Goal: Task Accomplishment & Management: Manage account settings

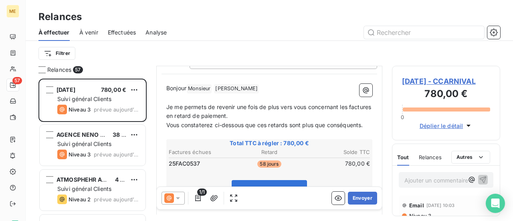
scroll to position [80, 0]
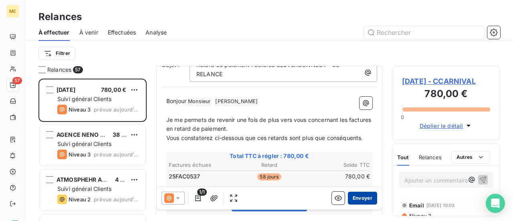
click at [357, 199] on button "Envoyer" at bounding box center [362, 198] width 29 height 13
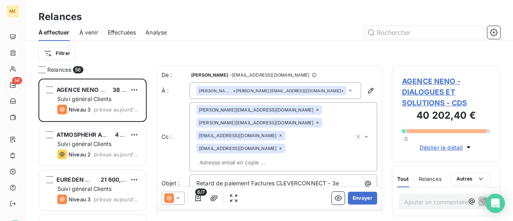
click at [315, 123] on icon at bounding box center [317, 122] width 5 height 5
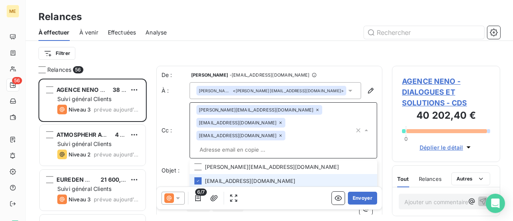
click at [283, 133] on icon at bounding box center [280, 135] width 5 height 5
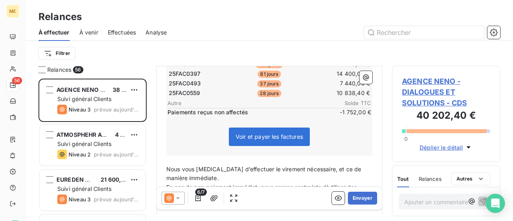
scroll to position [200, 0]
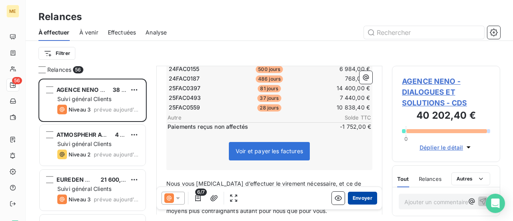
click at [357, 201] on button "Envoyer" at bounding box center [362, 198] width 29 height 13
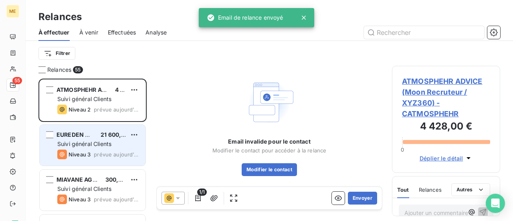
click at [77, 147] on div "Suivi général Clients" at bounding box center [98, 144] width 82 height 8
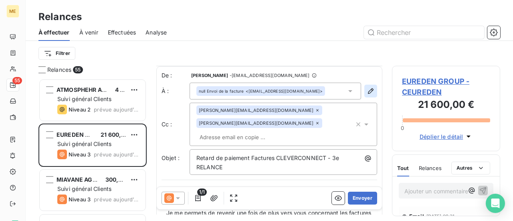
click at [367, 93] on icon "button" at bounding box center [371, 91] width 8 height 8
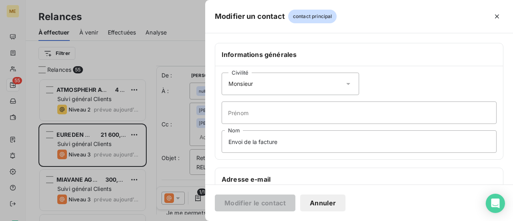
click at [344, 82] on icon at bounding box center [348, 84] width 8 height 8
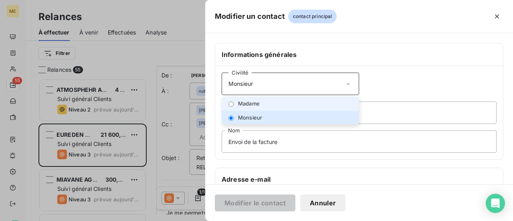
click at [300, 103] on li "Madame" at bounding box center [290, 104] width 137 height 14
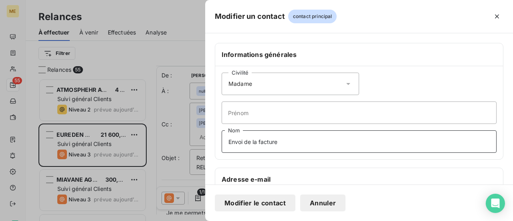
drag, startPoint x: 286, startPoint y: 141, endPoint x: 228, endPoint y: 137, distance: 57.5
click at [228, 137] on input "Envoi de la facture" at bounding box center [359, 141] width 275 height 22
type input "Monsieur"
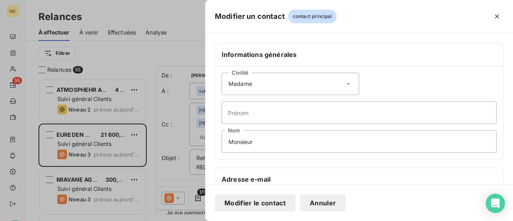
click at [267, 207] on button "Modifier le contact" at bounding box center [255, 202] width 81 height 17
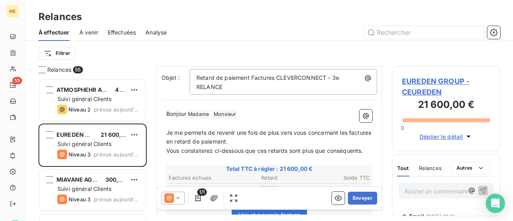
scroll to position [120, 0]
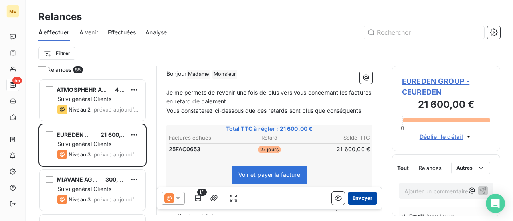
click at [358, 199] on button "Envoyer" at bounding box center [362, 198] width 29 height 13
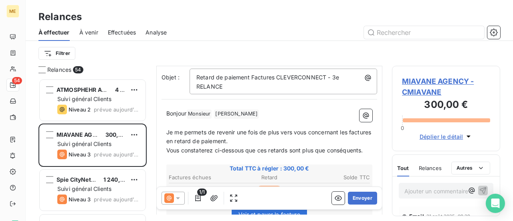
scroll to position [80, 0]
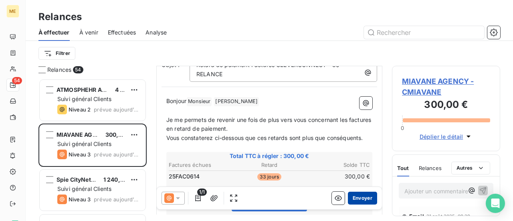
click at [354, 198] on button "Envoyer" at bounding box center [362, 198] width 29 height 13
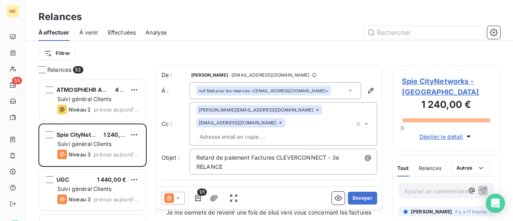
click at [121, 32] on span "Effectuées" at bounding box center [122, 32] width 28 height 8
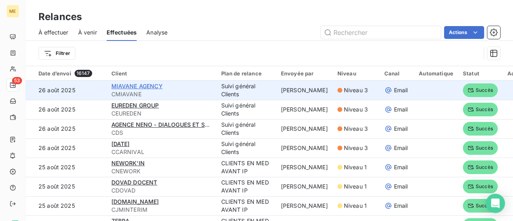
click at [142, 85] on span "MIAVANE AGENCY" at bounding box center [136, 86] width 51 height 7
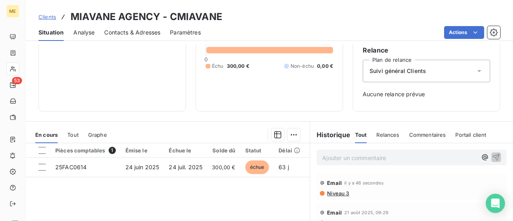
scroll to position [120, 0]
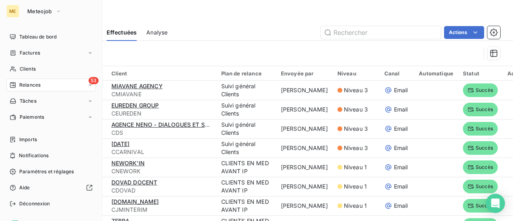
click at [37, 83] on span "Relances" at bounding box center [29, 84] width 21 height 7
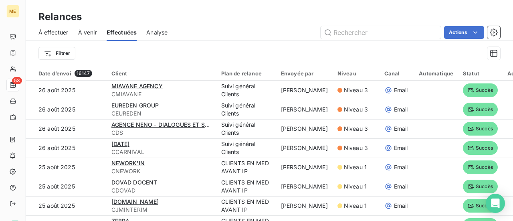
click at [53, 34] on span "À effectuer" at bounding box center [53, 32] width 30 height 8
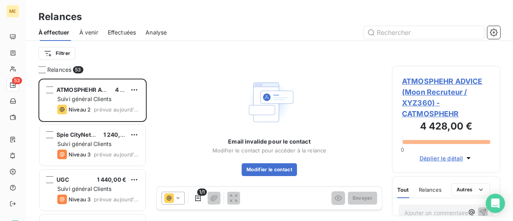
scroll to position [136, 102]
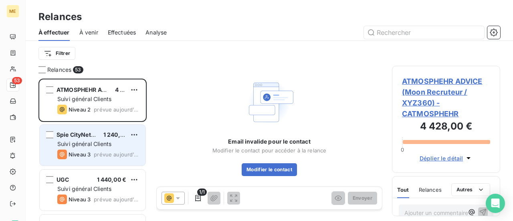
click at [109, 145] on span "Suivi général Clients" at bounding box center [84, 143] width 54 height 7
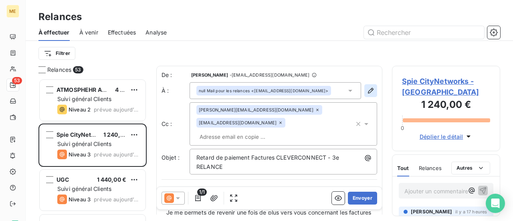
click at [368, 93] on icon "button" at bounding box center [371, 91] width 6 height 6
type input "Mail pour les relances"
type input "[EMAIL_ADDRESS][DOMAIN_NAME]"
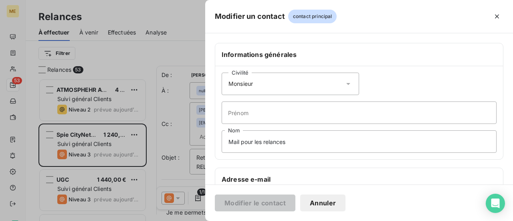
click at [347, 83] on icon at bounding box center [348, 84] width 4 height 2
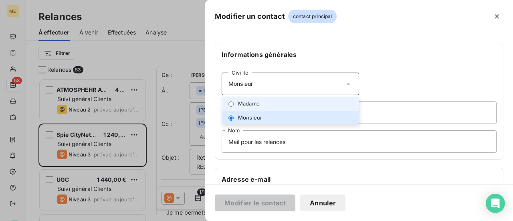
click at [295, 104] on li "Madame" at bounding box center [290, 104] width 137 height 14
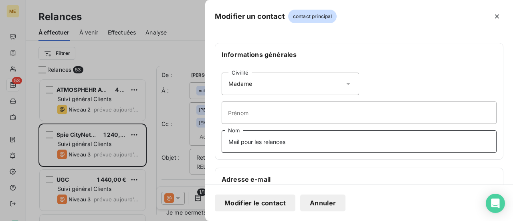
drag, startPoint x: 310, startPoint y: 137, endPoint x: 193, endPoint y: 148, distance: 118.0
click at [193, 220] on div "Modifier un contact contact principal Informations générales Civilité Madame Pr…" at bounding box center [256, 221] width 513 height 0
type input "Monsieur"
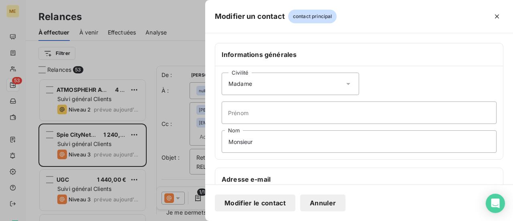
click at [258, 203] on button "Modifier le contact" at bounding box center [255, 202] width 81 height 17
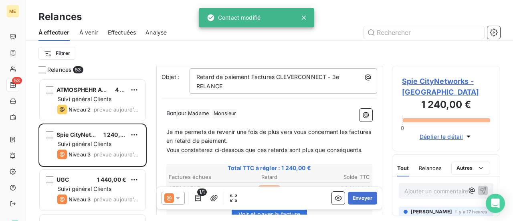
scroll to position [121, 0]
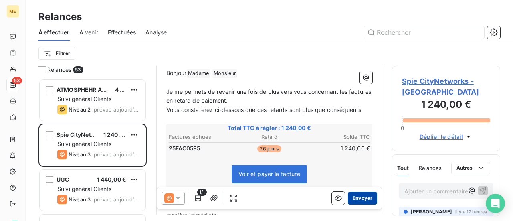
click at [355, 198] on button "Envoyer" at bounding box center [362, 198] width 29 height 13
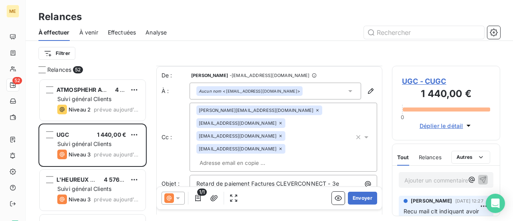
scroll to position [40, 0]
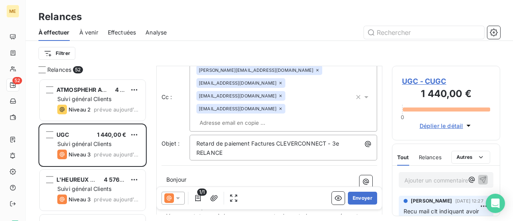
click at [285, 104] on div "[EMAIL_ADDRESS][DOMAIN_NAME]" at bounding box center [240, 109] width 89 height 10
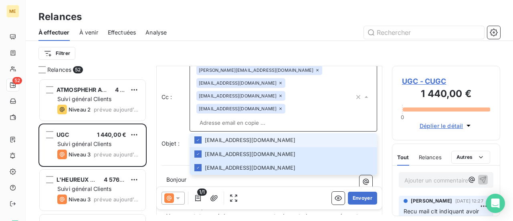
click at [285, 104] on div "[EMAIL_ADDRESS][DOMAIN_NAME]" at bounding box center [240, 109] width 89 height 10
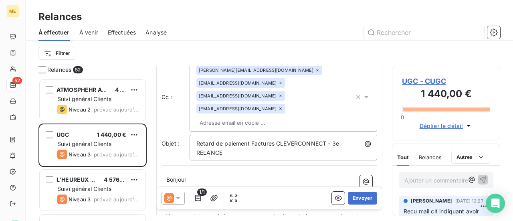
click at [283, 106] on icon at bounding box center [280, 108] width 5 height 5
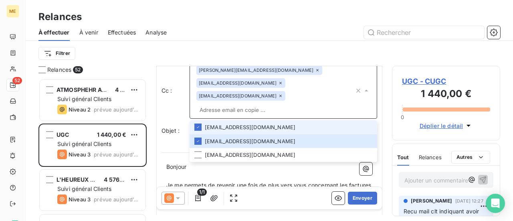
scroll to position [34, 0]
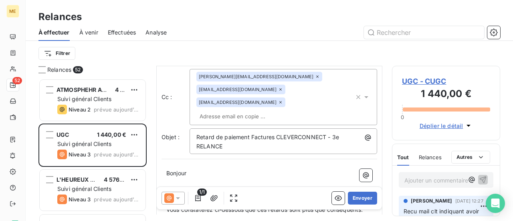
click at [208, 178] on p "﻿" at bounding box center [269, 182] width 206 height 9
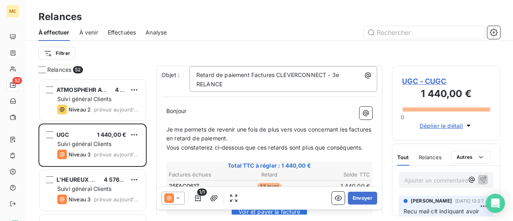
scroll to position [114, 0]
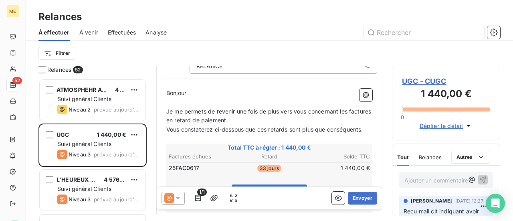
click at [433, 83] on span "UGC - CUGC" at bounding box center [446, 81] width 88 height 11
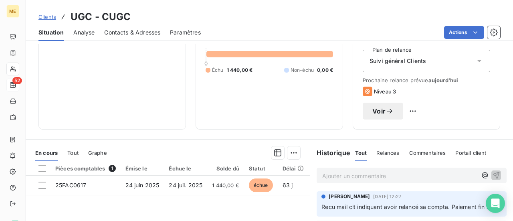
scroll to position [80, 0]
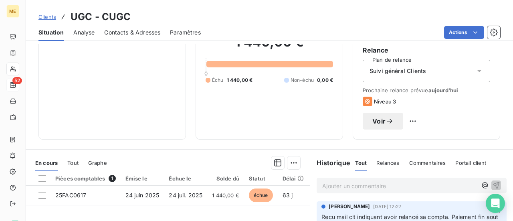
click at [386, 122] on span "Voir" at bounding box center [378, 121] width 13 height 6
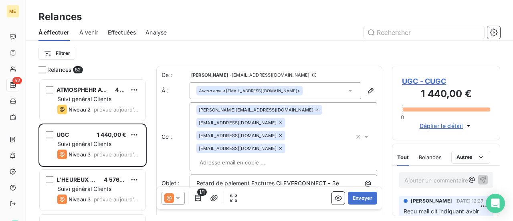
scroll to position [136, 102]
click at [283, 146] on icon at bounding box center [280, 148] width 5 height 5
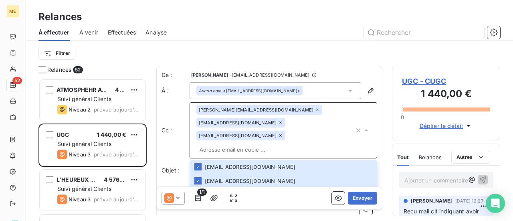
click at [216, 202] on p "Bonjour ﻿ ﻿ ﻿" at bounding box center [269, 206] width 206 height 9
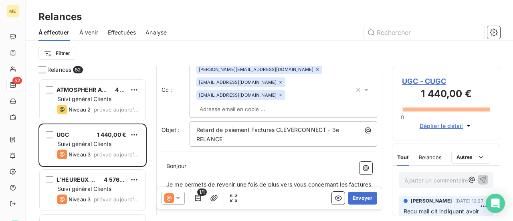
scroll to position [81, 0]
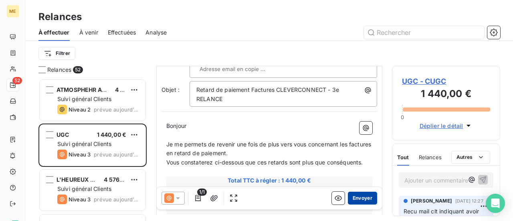
click at [361, 198] on button "Envoyer" at bounding box center [362, 198] width 29 height 13
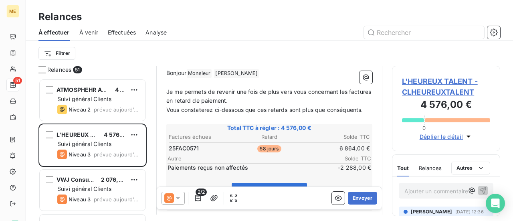
scroll to position [121, 0]
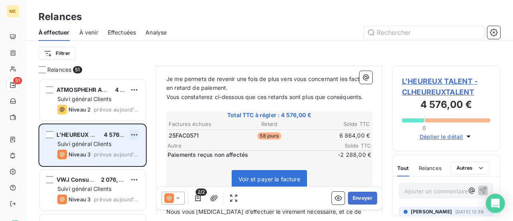
click at [134, 135] on html "ME 51 Relances À effectuer À venir Effectuées Analyse Filtrer Relances 51 ATMOS…" at bounding box center [256, 110] width 513 height 221
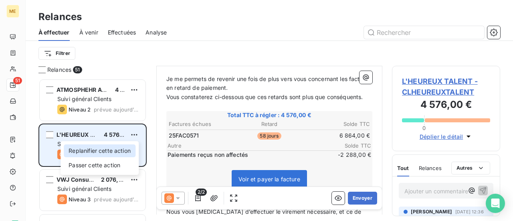
click at [128, 153] on div "Replanifier cette action" at bounding box center [100, 150] width 72 height 13
select select "7"
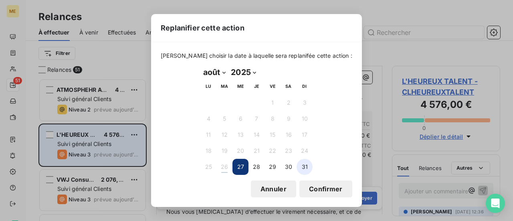
click at [306, 166] on button "31" at bounding box center [305, 167] width 16 height 16
click at [310, 189] on button "Confirmer" at bounding box center [325, 188] width 53 height 17
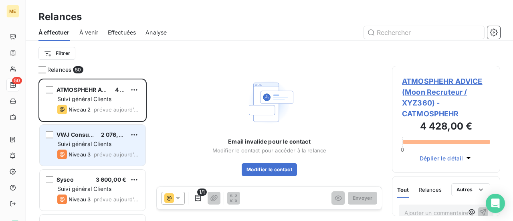
click at [94, 140] on div "Suivi général Clients" at bounding box center [98, 144] width 82 height 8
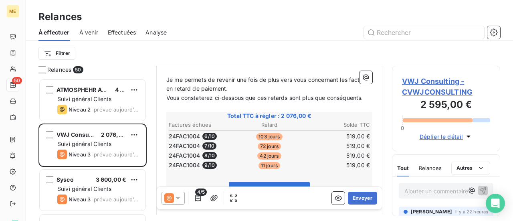
scroll to position [160, 0]
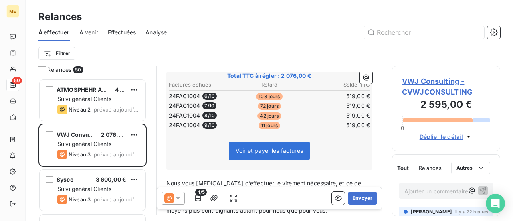
click at [418, 82] on span "VWJ Consulting - CVWJCONSULTING" at bounding box center [446, 87] width 88 height 22
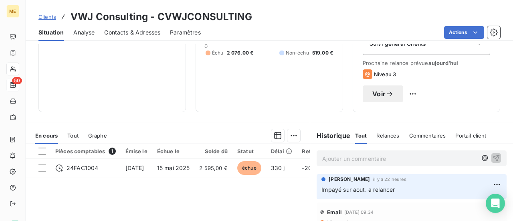
scroll to position [120, 0]
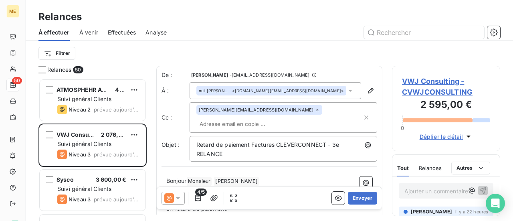
scroll to position [1, 0]
click at [367, 89] on icon "button" at bounding box center [371, 90] width 8 height 8
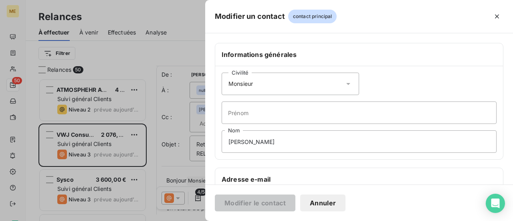
click at [346, 83] on icon at bounding box center [348, 84] width 4 height 2
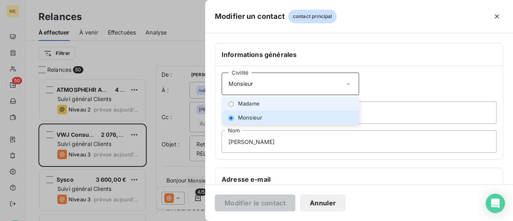
click at [302, 105] on li "Madame" at bounding box center [290, 104] width 137 height 14
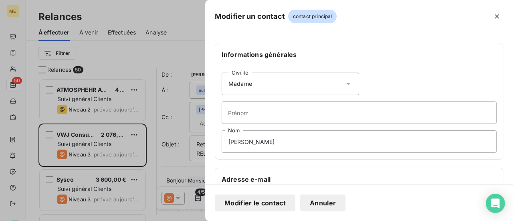
click at [255, 202] on button "Modifier le contact" at bounding box center [255, 202] width 81 height 17
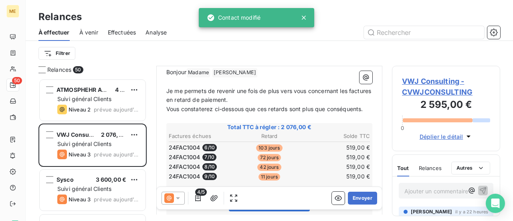
scroll to position [121, 0]
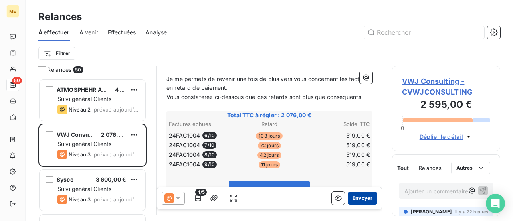
click at [357, 197] on button "Envoyer" at bounding box center [362, 198] width 29 height 13
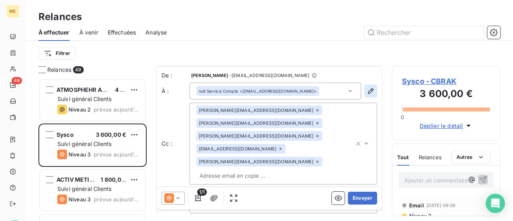
click at [367, 91] on icon "button" at bounding box center [371, 91] width 8 height 8
type input "Service Compta"
type input "[EMAIL_ADDRESS][DOMAIN_NAME]"
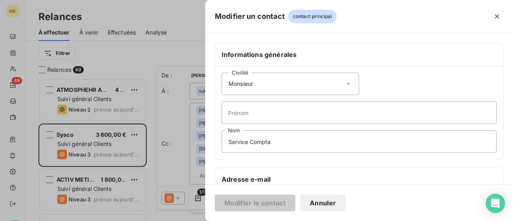
click at [344, 82] on icon at bounding box center [348, 84] width 8 height 8
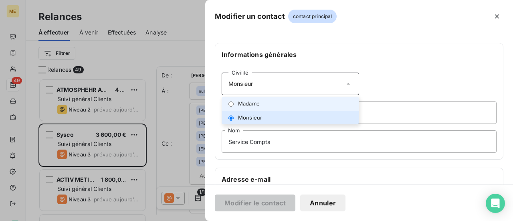
click at [302, 107] on li "Madame" at bounding box center [290, 104] width 137 height 14
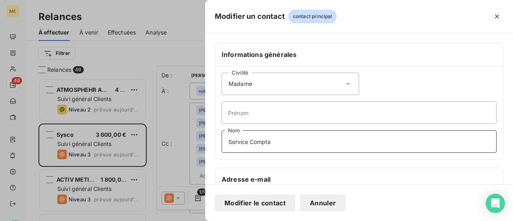
drag, startPoint x: 283, startPoint y: 143, endPoint x: 217, endPoint y: 141, distance: 65.3
click at [217, 141] on div "Civilité Madame Prénom Service Compta Nom" at bounding box center [359, 112] width 288 height 93
type input "Monsieur"
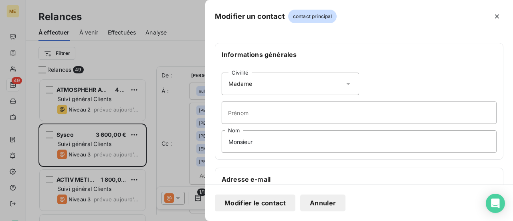
click at [271, 200] on button "Modifier le contact" at bounding box center [255, 202] width 81 height 17
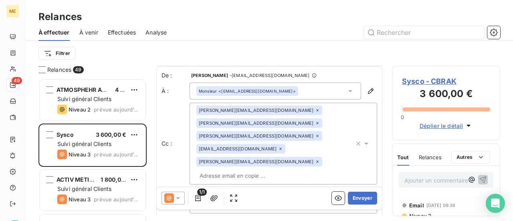
click at [283, 146] on icon at bounding box center [280, 148] width 5 height 5
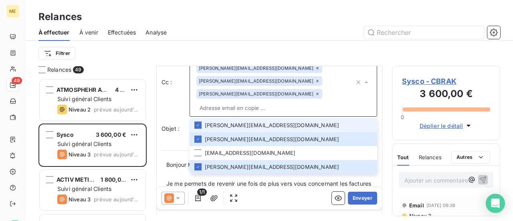
scroll to position [80, 0]
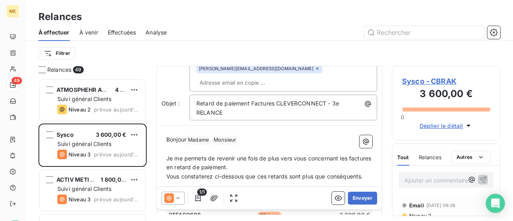
click at [277, 154] on p "Je me permets de revenir une fois de plus vers vous concernant les factures en …" at bounding box center [269, 163] width 206 height 18
click at [256, 135] on p "Bonjour Madame ﻿ Monsieur ﻿ ﻿" at bounding box center [269, 140] width 206 height 10
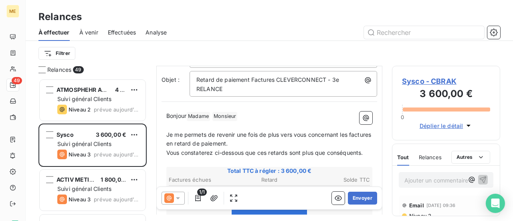
scroll to position [120, 0]
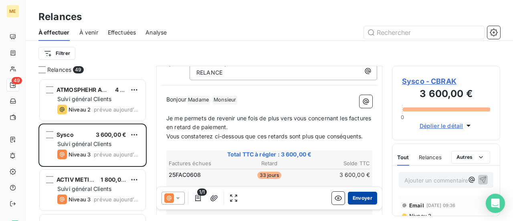
click at [359, 201] on button "Envoyer" at bounding box center [362, 198] width 29 height 13
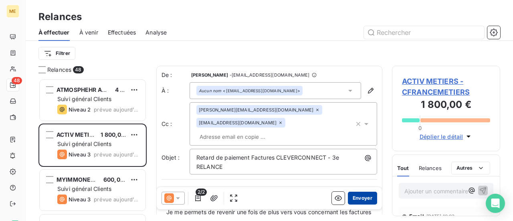
click at [361, 197] on button "Envoyer" at bounding box center [362, 198] width 29 height 13
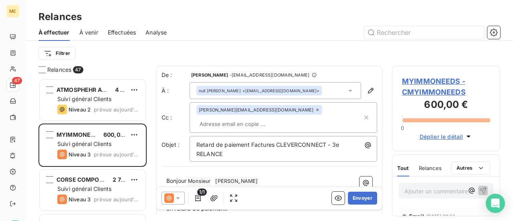
click at [361, 197] on button "Envoyer" at bounding box center [362, 198] width 29 height 13
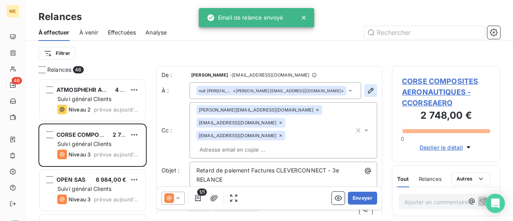
click at [367, 91] on icon "button" at bounding box center [371, 91] width 8 height 8
type input "[PERSON_NAME]"
type input "[PERSON_NAME][EMAIL_ADDRESS][DOMAIN_NAME]"
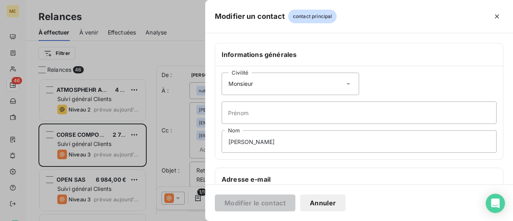
click at [346, 83] on icon at bounding box center [348, 84] width 8 height 8
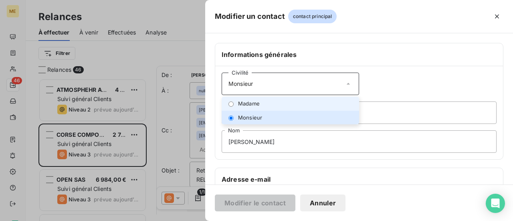
click at [323, 101] on li "Madame" at bounding box center [290, 104] width 137 height 14
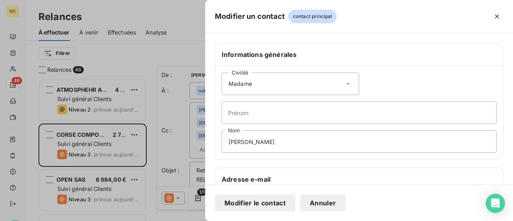
click at [258, 204] on button "Modifier le contact" at bounding box center [255, 202] width 81 height 17
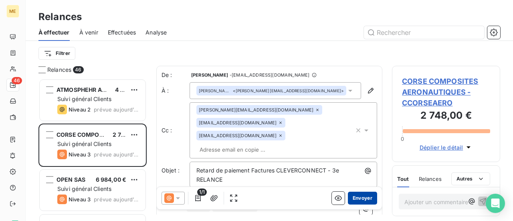
click at [353, 196] on button "Envoyer" at bounding box center [362, 198] width 29 height 13
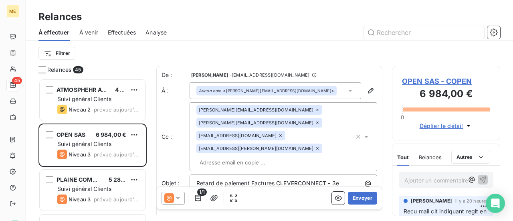
click at [444, 82] on span "OPEN SAS - COPEN" at bounding box center [446, 81] width 88 height 11
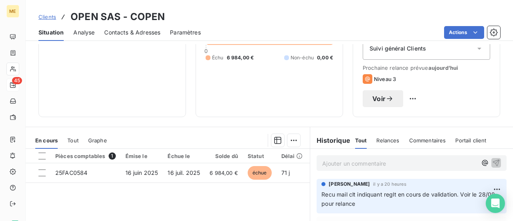
scroll to position [120, 0]
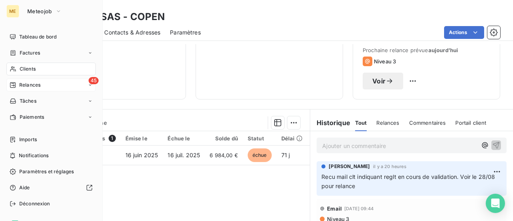
click at [29, 88] on span "Relances" at bounding box center [29, 84] width 21 height 7
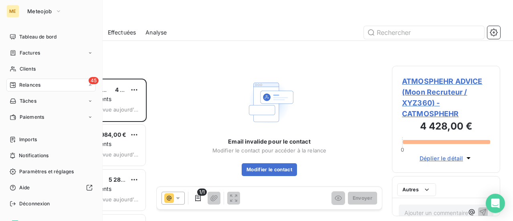
scroll to position [136, 102]
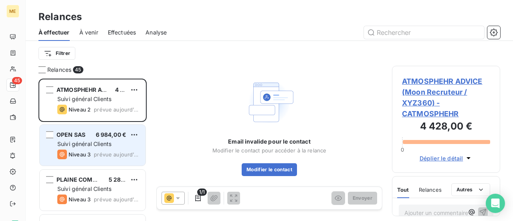
click at [111, 144] on span "Suivi général Clients" at bounding box center [84, 143] width 54 height 7
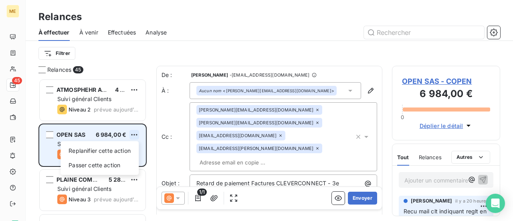
click at [135, 135] on html "ME 45 Relances À effectuer À venir Effectuées Analyse Filtrer Relances 45 ATMOS…" at bounding box center [256, 110] width 513 height 221
click at [121, 151] on div "Replanifier cette action" at bounding box center [100, 150] width 72 height 13
select select "7"
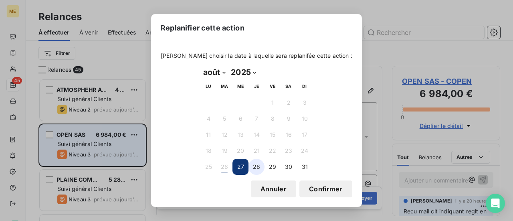
click at [258, 167] on button "28" at bounding box center [256, 167] width 16 height 16
click at [316, 188] on button "Confirmer" at bounding box center [325, 188] width 53 height 17
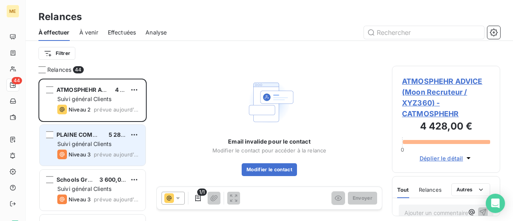
click at [108, 145] on span "Suivi général Clients" at bounding box center [84, 143] width 54 height 7
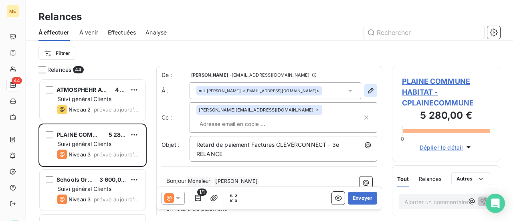
click at [367, 93] on icon "button" at bounding box center [371, 91] width 8 height 8
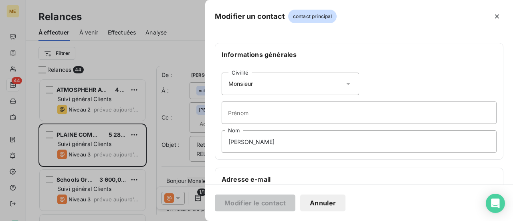
click at [347, 80] on icon at bounding box center [348, 84] width 8 height 8
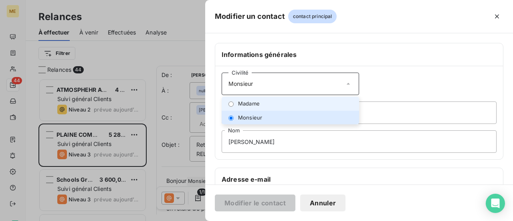
click at [297, 103] on li "Madame" at bounding box center [290, 104] width 137 height 14
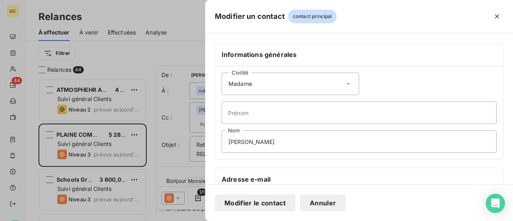
click at [245, 203] on button "Modifier le contact" at bounding box center [255, 202] width 81 height 17
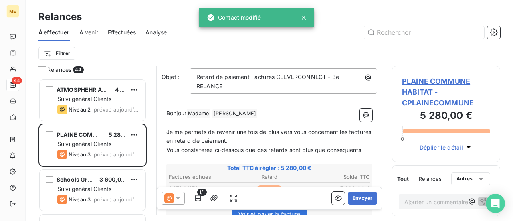
scroll to position [81, 0]
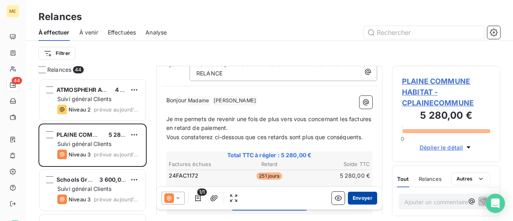
click at [350, 196] on button "Envoyer" at bounding box center [362, 198] width 29 height 13
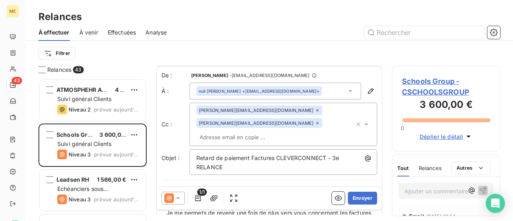
scroll to position [40, 0]
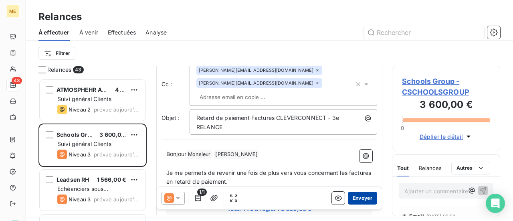
click at [356, 196] on button "Envoyer" at bounding box center [362, 198] width 29 height 13
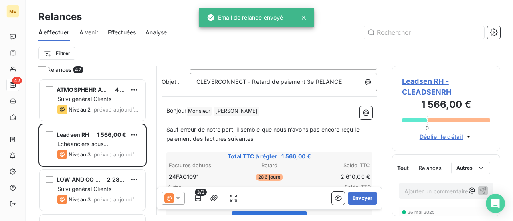
scroll to position [81, 0]
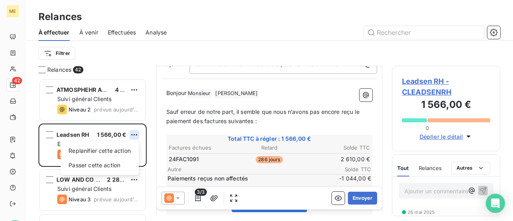
click at [133, 135] on html "ME 42 Relances À effectuer À venir Effectuées Analyse Filtrer Relances 42 ATMOS…" at bounding box center [256, 110] width 513 height 221
click at [127, 151] on div "Replanifier cette action" at bounding box center [100, 150] width 72 height 13
select select "7"
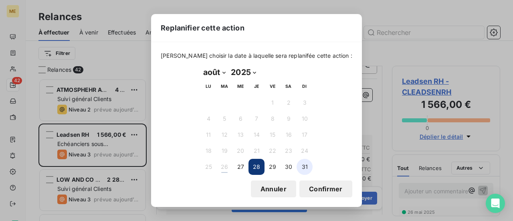
click at [305, 172] on button "31" at bounding box center [305, 167] width 16 height 16
click at [309, 188] on button "Confirmer" at bounding box center [325, 188] width 53 height 17
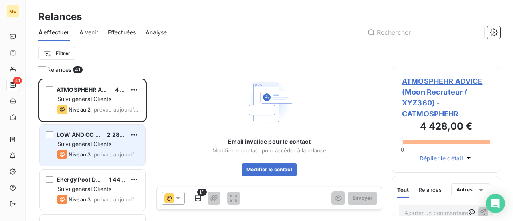
click at [83, 145] on span "Suivi général Clients" at bounding box center [84, 143] width 54 height 7
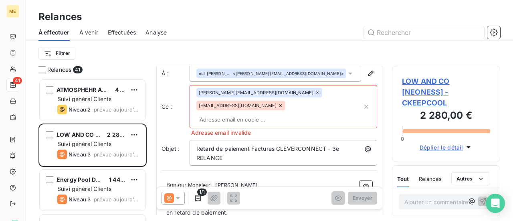
scroll to position [1, 0]
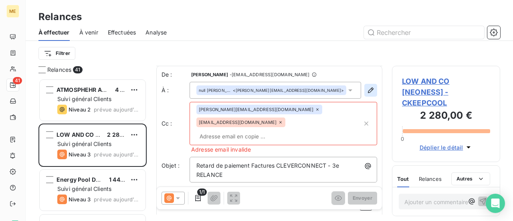
click at [367, 93] on icon "button" at bounding box center [371, 90] width 8 height 8
type input "[PERSON_NAME]"
type input "[PERSON_NAME][EMAIL_ADDRESS][DOMAIN_NAME]"
type input "0644704640"
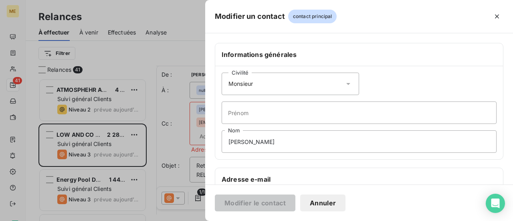
click at [347, 83] on icon at bounding box center [348, 84] width 8 height 8
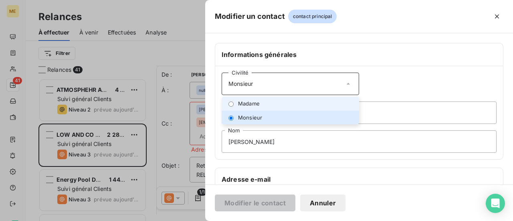
click at [314, 103] on li "Madame" at bounding box center [290, 104] width 137 height 14
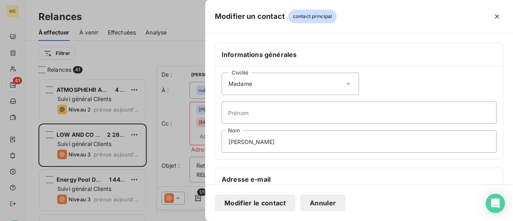
click at [261, 202] on button "Modifier le contact" at bounding box center [255, 202] width 81 height 17
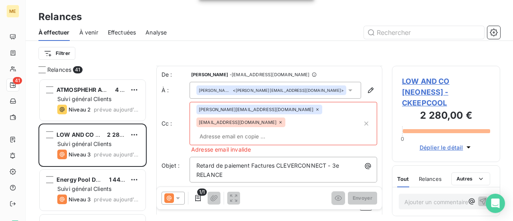
click at [426, 90] on span "LOW AND CO [NEONESS] - CKEEPCOOL" at bounding box center [446, 92] width 88 height 32
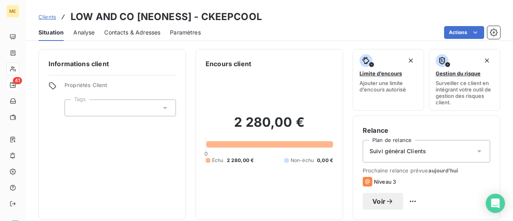
click at [116, 34] on span "Contacts & Adresses" at bounding box center [132, 32] width 56 height 8
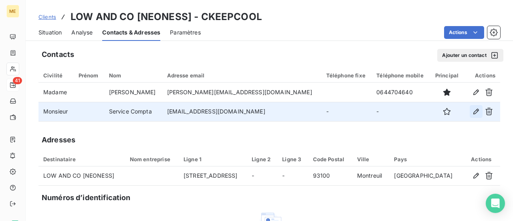
click at [473, 112] on icon "button" at bounding box center [476, 112] width 6 height 6
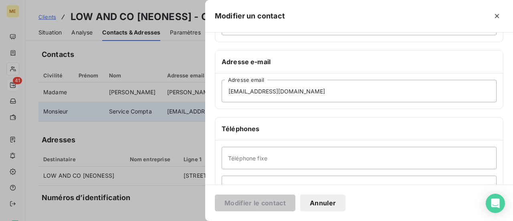
scroll to position [120, 0]
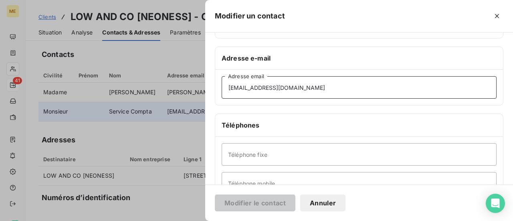
click at [340, 86] on input "[EMAIL_ADDRESS][DOMAIN_NAME]" at bounding box center [359, 87] width 275 height 22
type input "[EMAIL_ADDRESS][DOMAIN_NAME]"
click at [263, 206] on button "Modifier le contact" at bounding box center [255, 202] width 81 height 17
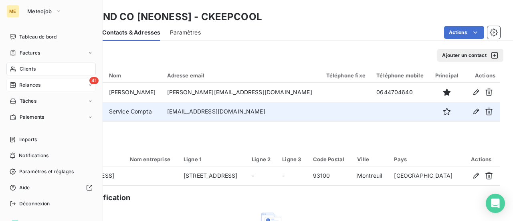
click at [21, 89] on div "41 Relances" at bounding box center [50, 85] width 89 height 13
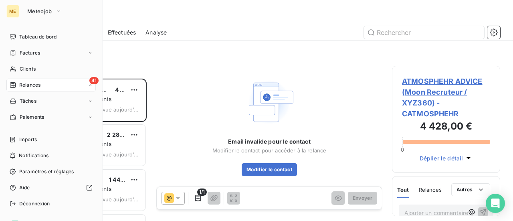
scroll to position [136, 102]
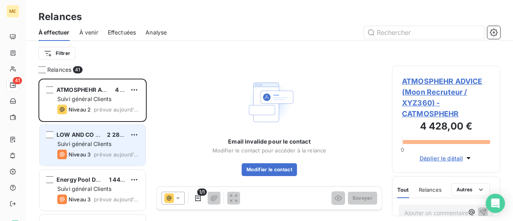
click at [96, 142] on span "Suivi général Clients" at bounding box center [84, 143] width 54 height 7
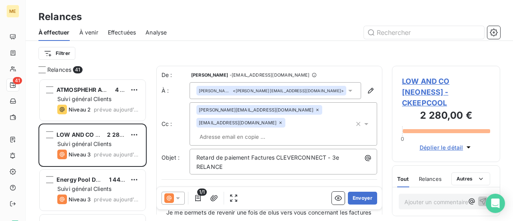
click at [414, 89] on span "LOW AND CO [NEONESS] - CKEEPCOOL" at bounding box center [446, 92] width 88 height 32
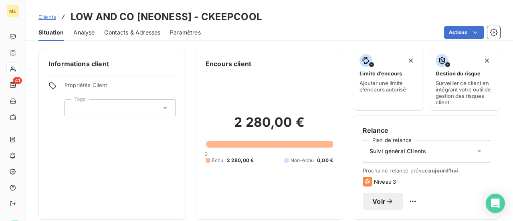
click at [140, 34] on span "Contacts & Adresses" at bounding box center [132, 32] width 56 height 8
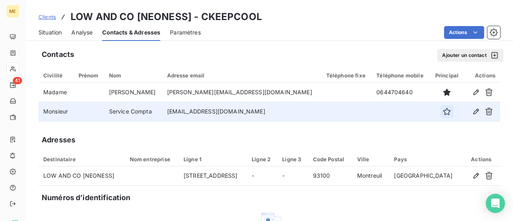
click at [443, 113] on icon "button" at bounding box center [447, 111] width 8 height 8
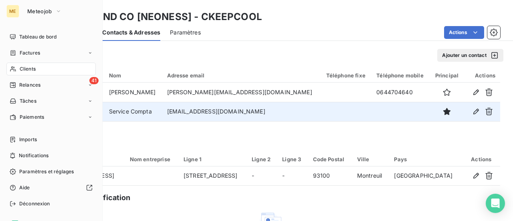
click at [38, 85] on span "Relances" at bounding box center [29, 84] width 21 height 7
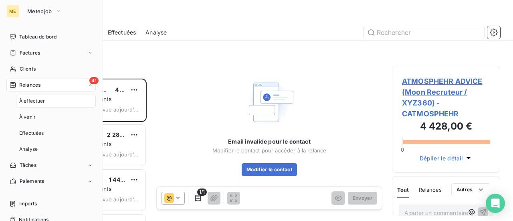
scroll to position [136, 102]
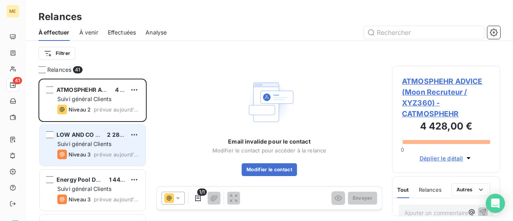
click at [95, 149] on div "LOW AND CO [NEONESS] 2 280,00 € Suivi général Clients Niveau 3 prévue [DATE]" at bounding box center [93, 145] width 106 height 41
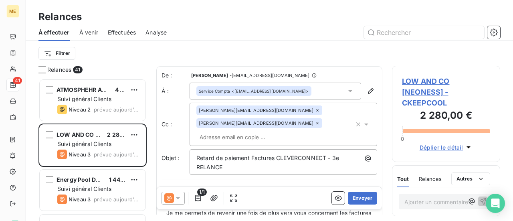
click at [420, 89] on span "LOW AND CO [NEONESS] - CKEEPCOOL" at bounding box center [446, 92] width 88 height 32
click at [367, 91] on icon "button" at bounding box center [371, 91] width 8 height 8
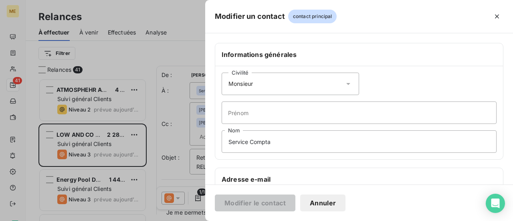
click at [346, 81] on icon at bounding box center [348, 84] width 8 height 8
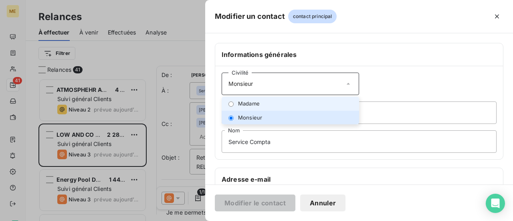
click at [311, 103] on li "Madame" at bounding box center [290, 104] width 137 height 14
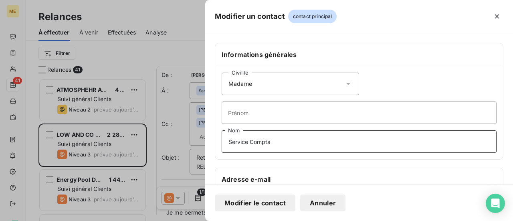
drag, startPoint x: 290, startPoint y: 143, endPoint x: 244, endPoint y: 141, distance: 46.1
click at [244, 141] on input "Service Compta" at bounding box center [359, 141] width 275 height 22
type input "S"
type input "Monsieur"
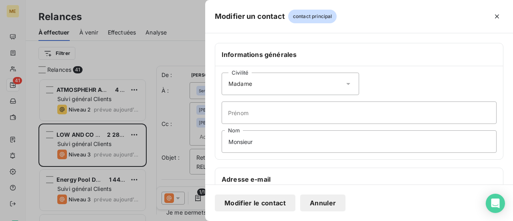
click at [241, 202] on button "Modifier le contact" at bounding box center [255, 202] width 81 height 17
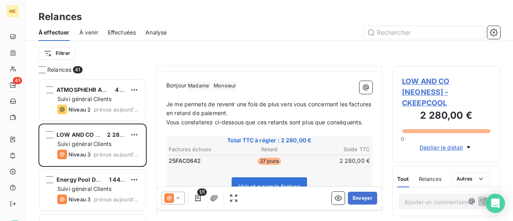
scroll to position [121, 0]
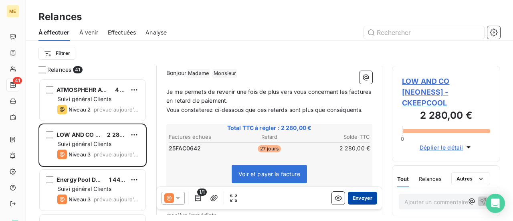
click at [357, 198] on button "Envoyer" at bounding box center [362, 198] width 29 height 13
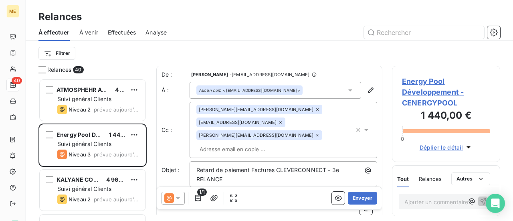
scroll to position [1, 0]
click at [355, 198] on button "Envoyer" at bounding box center [362, 198] width 29 height 13
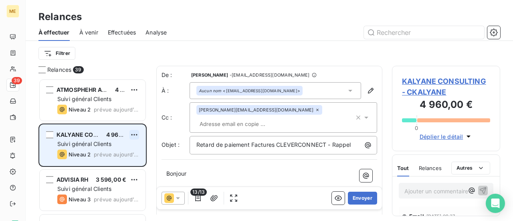
click at [133, 135] on html "ME 39 Relances À effectuer À venir Effectuées Analyse Filtrer Relances 39 ATMOS…" at bounding box center [256, 110] width 513 height 221
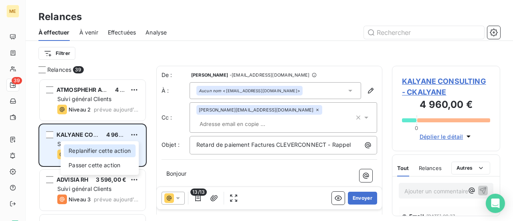
click at [124, 147] on div "Replanifier cette action" at bounding box center [100, 150] width 72 height 13
select select "7"
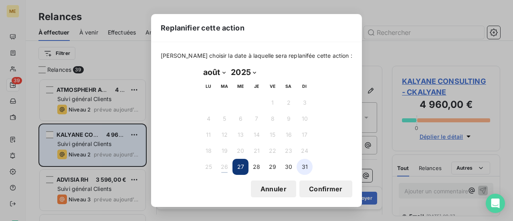
click at [306, 169] on button "31" at bounding box center [305, 167] width 16 height 16
click at [310, 187] on button "Confirmer" at bounding box center [325, 188] width 53 height 17
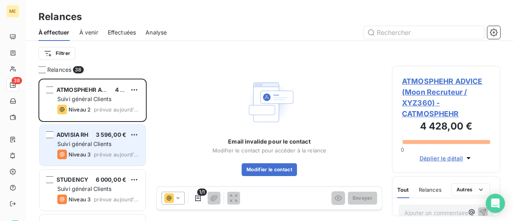
click at [87, 144] on span "Suivi général Clients" at bounding box center [84, 143] width 54 height 7
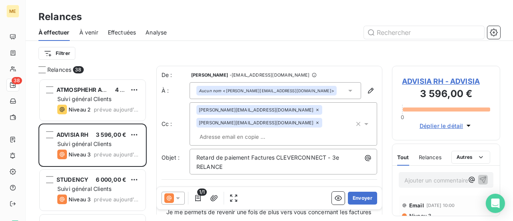
click at [315, 124] on icon at bounding box center [317, 122] width 5 height 5
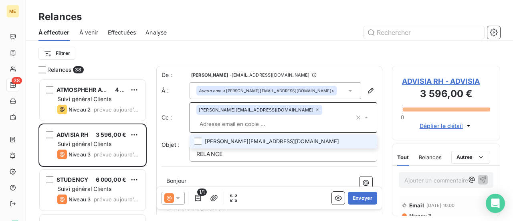
click at [233, 178] on p "Bonjour ﻿ ﻿ ﻿" at bounding box center [269, 180] width 206 height 9
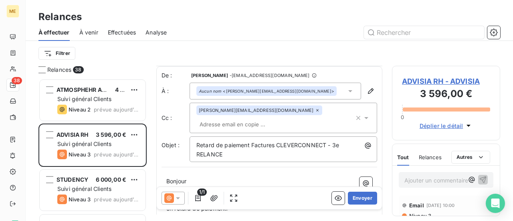
scroll to position [80, 0]
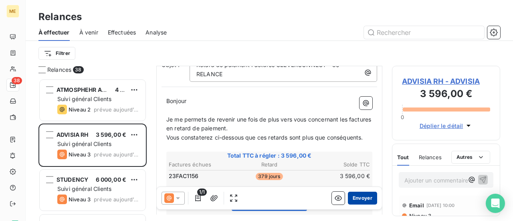
click at [357, 198] on button "Envoyer" at bounding box center [362, 198] width 29 height 13
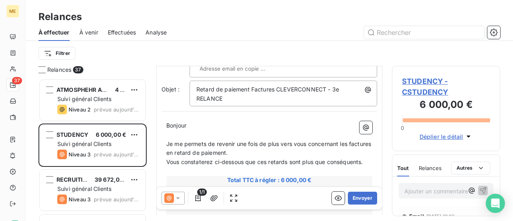
scroll to position [81, 0]
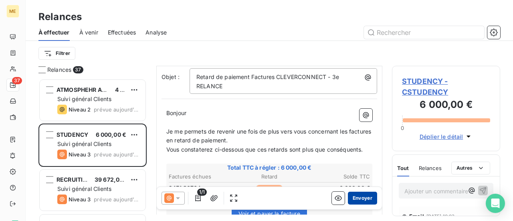
click at [360, 196] on button "Envoyer" at bounding box center [362, 198] width 29 height 13
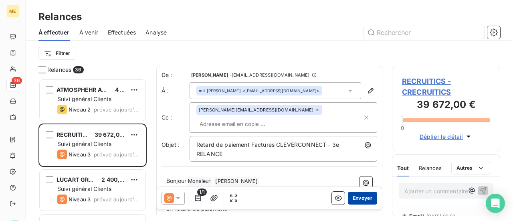
click at [360, 198] on button "Envoyer" at bounding box center [362, 198] width 29 height 13
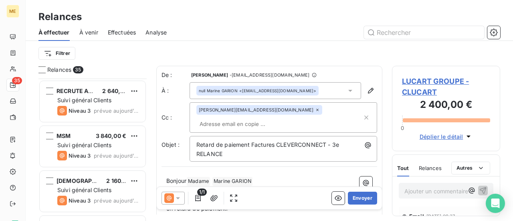
scroll to position [240, 0]
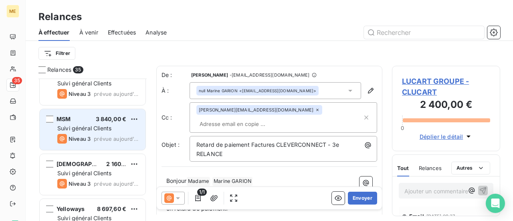
click at [86, 129] on span "Suivi général Clients" at bounding box center [84, 128] width 54 height 7
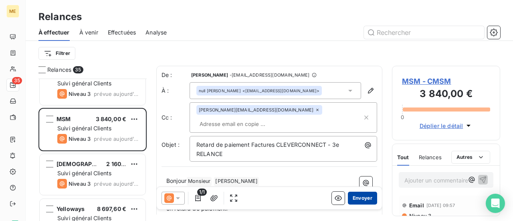
click at [356, 198] on button "Envoyer" at bounding box center [362, 198] width 29 height 13
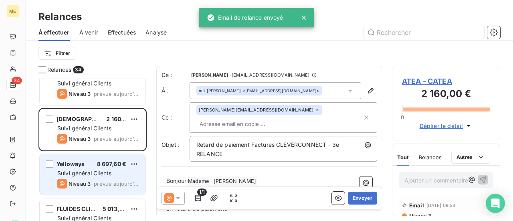
scroll to position [281, 0]
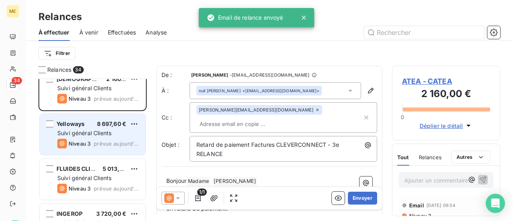
click at [103, 177] on span "Suivi général Clients" at bounding box center [84, 177] width 54 height 7
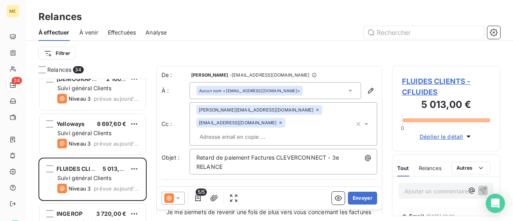
click at [285, 118] on div "[EMAIL_ADDRESS][DOMAIN_NAME]" at bounding box center [240, 123] width 89 height 10
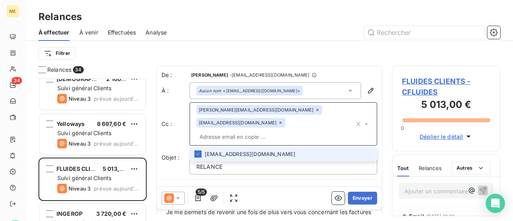
click at [283, 120] on icon at bounding box center [280, 122] width 5 height 5
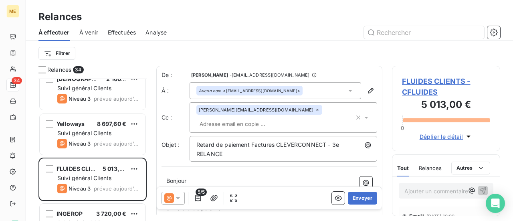
click at [267, 176] on p "Bonjour ﻿ ﻿ ﻿" at bounding box center [269, 180] width 206 height 9
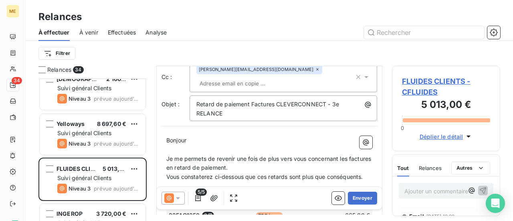
click at [426, 192] on p "Ajouter un commentaire ﻿" at bounding box center [433, 191] width 59 height 10
click at [444, 82] on span "FLUIDES CLIENTS - CFLUIDES" at bounding box center [446, 87] width 88 height 22
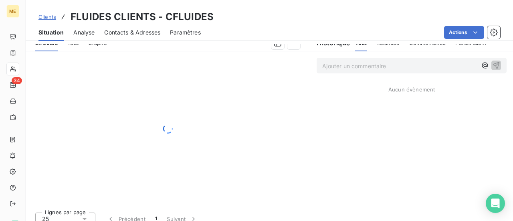
scroll to position [154, 0]
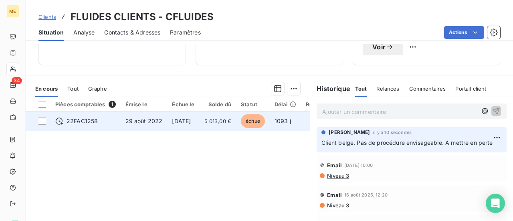
click at [147, 127] on td "29 août 2022" at bounding box center [144, 120] width 47 height 19
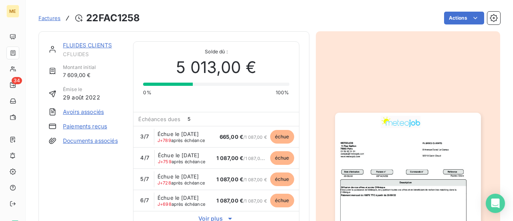
click at [391, 153] on img "button" at bounding box center [408, 216] width 146 height 206
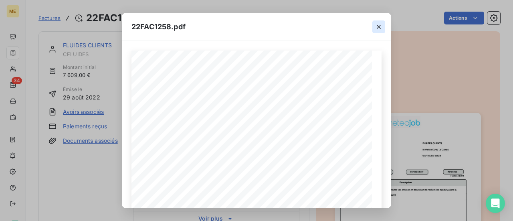
click at [380, 28] on icon "button" at bounding box center [379, 27] width 8 height 8
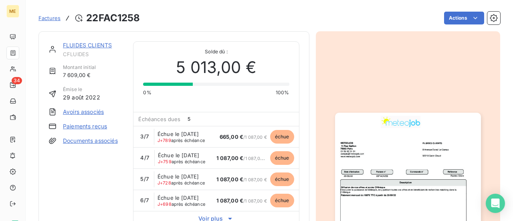
click at [86, 44] on link "FLUIDES CLIENTS" at bounding box center [87, 45] width 49 height 7
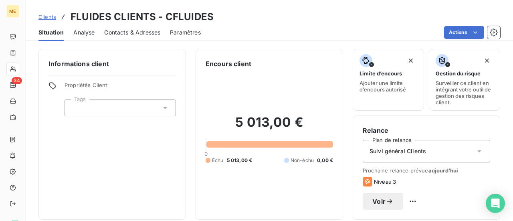
click at [139, 34] on span "Contacts & Adresses" at bounding box center [132, 32] width 56 height 8
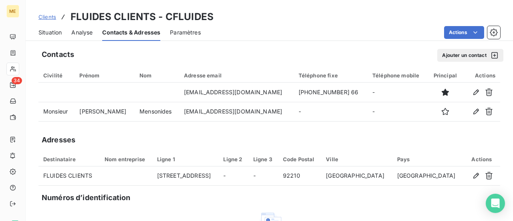
click at [53, 32] on span "Situation" at bounding box center [49, 32] width 23 height 8
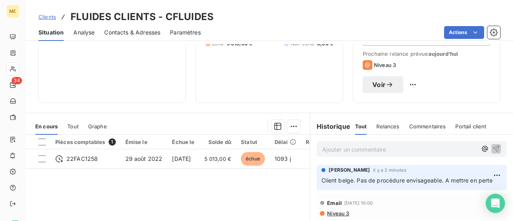
scroll to position [120, 0]
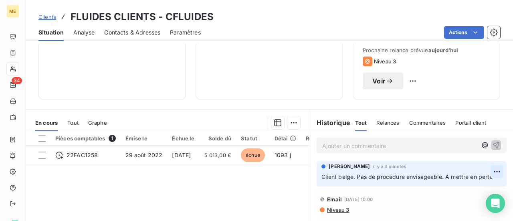
click at [483, 172] on html "ME 34 Clients FLUIDES CLIENTS - CFLUIDES Situation Analyse Contacts & Adresses …" at bounding box center [256, 110] width 513 height 221
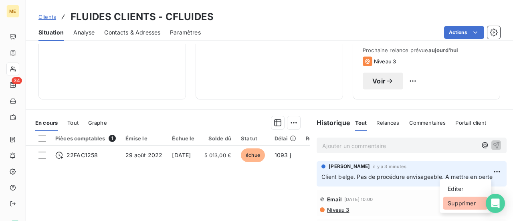
click at [460, 204] on div "Supprimer" at bounding box center [465, 203] width 45 height 13
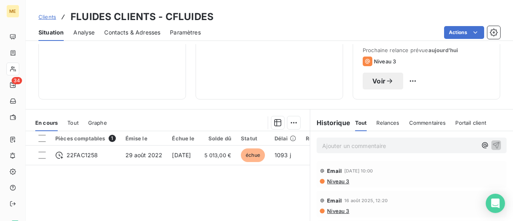
click at [132, 32] on span "Contacts & Adresses" at bounding box center [132, 32] width 56 height 8
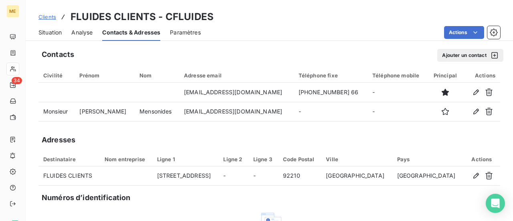
click at [55, 34] on span "Situation" at bounding box center [49, 32] width 23 height 8
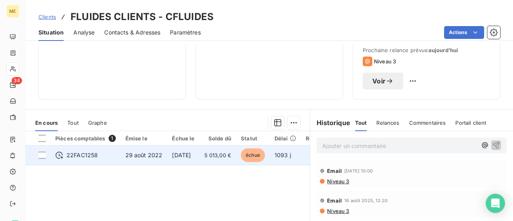
click at [181, 162] on td "[DATE]" at bounding box center [183, 154] width 32 height 19
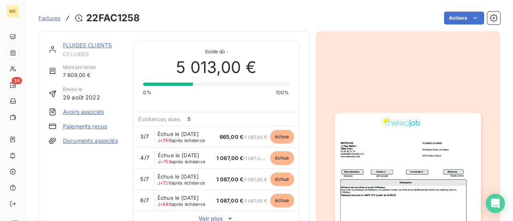
click at [416, 162] on img "button" at bounding box center [408, 216] width 146 height 206
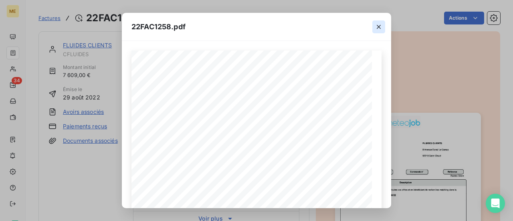
click at [378, 29] on icon "button" at bounding box center [379, 27] width 8 height 8
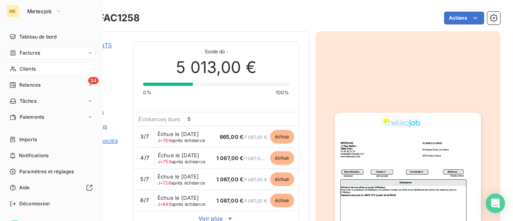
click at [32, 70] on span "Clients" at bounding box center [28, 68] width 16 height 7
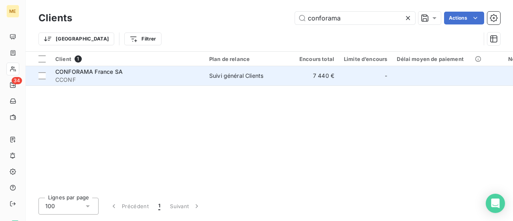
type input "conforama"
click at [103, 81] on span "CCONF" at bounding box center [127, 80] width 144 height 8
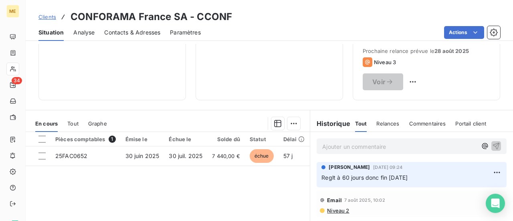
scroll to position [120, 0]
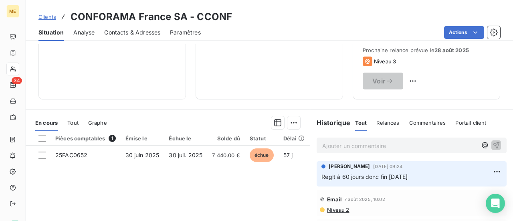
click at [339, 144] on p "Ajouter un commentaire ﻿" at bounding box center [399, 146] width 155 height 10
click at [354, 146] on span "Recu mail clt avec preuve de virt" at bounding box center [366, 144] width 88 height 7
click at [452, 143] on p "Recu mail clt ce jour avec preuve de virt" at bounding box center [399, 145] width 155 height 9
